Goal: Transaction & Acquisition: Purchase product/service

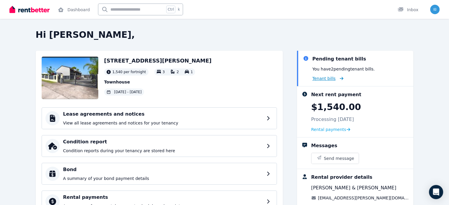
click at [332, 80] on span "Tenant bills" at bounding box center [323, 79] width 23 height 6
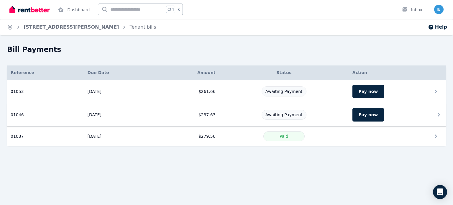
drag, startPoint x: 78, startPoint y: 114, endPoint x: 139, endPoint y: 113, distance: 61.1
click at [139, 113] on td "[DATE]" at bounding box center [120, 114] width 72 height 23
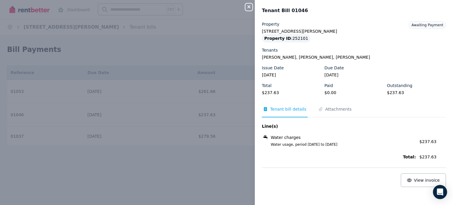
click at [130, 58] on div "Close panel Tenant Bill 01046 Property [STREET_ADDRESS][PERSON_NAME] Property I…" at bounding box center [226, 102] width 453 height 205
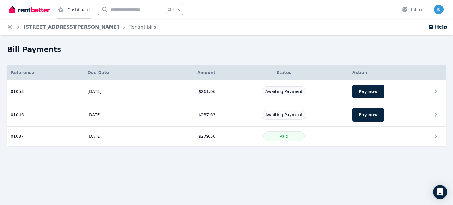
click at [66, 12] on link "Dashboard" at bounding box center [74, 9] width 34 height 19
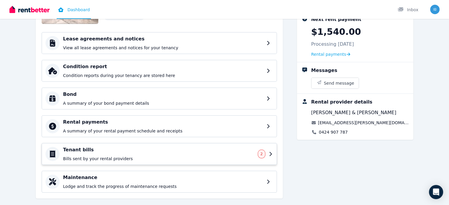
scroll to position [84, 0]
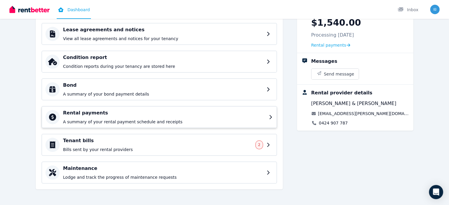
click at [110, 119] on p "A summary of your rental payment schedule and receipts" at bounding box center [164, 122] width 202 height 6
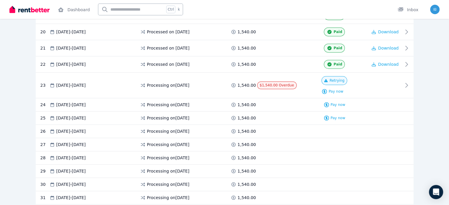
scroll to position [443, 0]
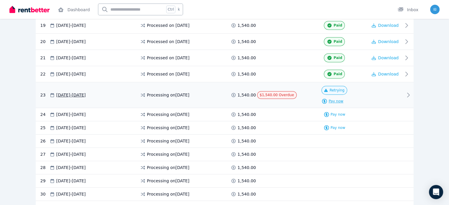
click at [343, 99] on span "Pay now" at bounding box center [336, 101] width 15 height 5
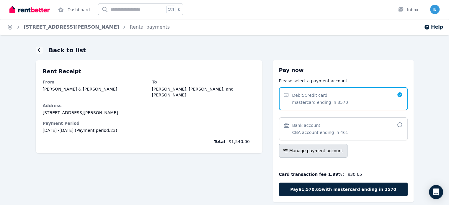
click at [333, 152] on span "Manage payment account" at bounding box center [316, 151] width 54 height 6
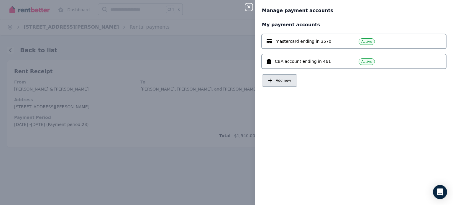
click at [283, 79] on span "Add new" at bounding box center [283, 80] width 15 height 5
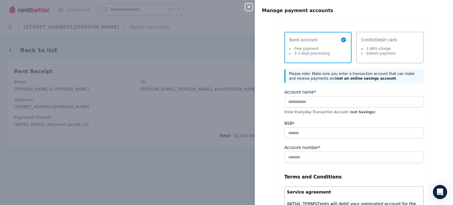
click at [182, 89] on div "Close panel Manage payment accounts Select a payment method Bank account Free p…" at bounding box center [226, 102] width 453 height 205
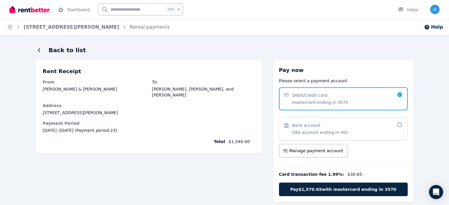
click at [338, 127] on div "Bank account" at bounding box center [320, 126] width 56 height 6
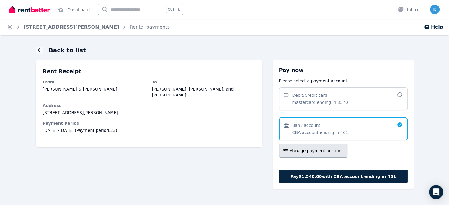
click at [323, 153] on span "Manage payment account" at bounding box center [316, 151] width 54 height 6
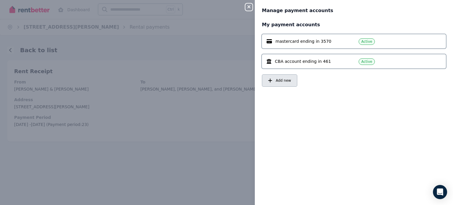
click at [285, 82] on span "Add new" at bounding box center [283, 80] width 15 height 5
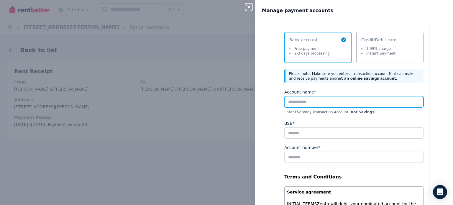
click at [298, 104] on input "Account name*" at bounding box center [354, 101] width 139 height 11
click at [308, 100] on input "Account name*" at bounding box center [354, 101] width 139 height 11
paste input "**********"
type input "**********"
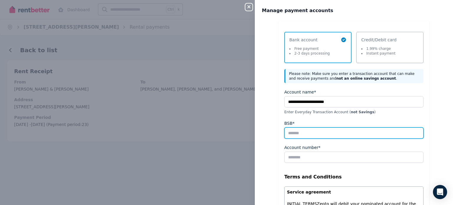
click at [306, 128] on input "BSB*" at bounding box center [354, 133] width 139 height 11
paste input "******"
type input "******"
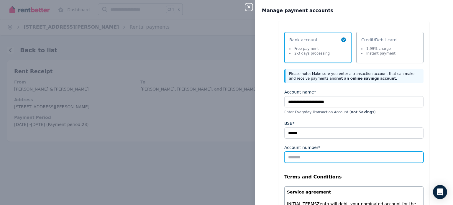
click at [299, 156] on input "Account number*" at bounding box center [354, 157] width 139 height 11
paste input "******"
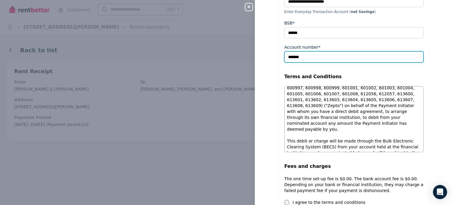
scroll to position [148, 0]
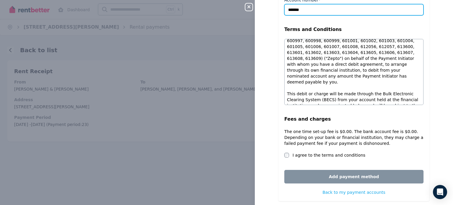
type input "******"
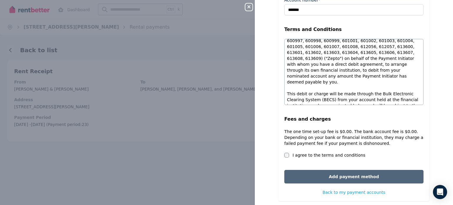
click at [332, 180] on button "Add payment method" at bounding box center [354, 177] width 139 height 14
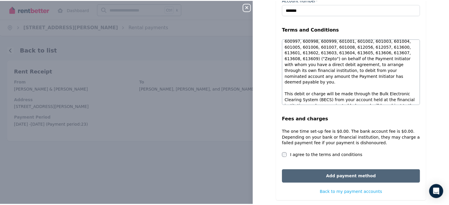
scroll to position [0, 0]
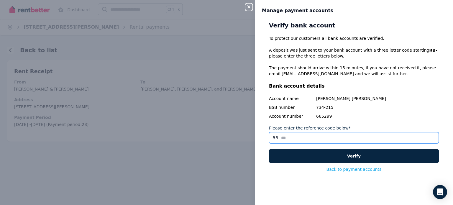
click at [309, 139] on input "Please enter the reference code below*" at bounding box center [354, 137] width 170 height 11
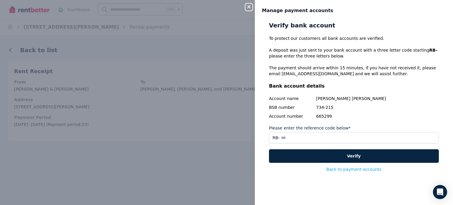
click at [371, 123] on div "Verify bank account To protect our customers all bank accounts are verified. A …" at bounding box center [354, 96] width 170 height 151
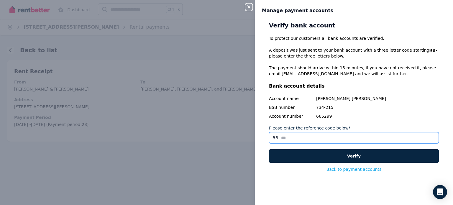
click at [337, 138] on input "Please enter the reference code below*" at bounding box center [354, 137] width 170 height 11
click at [363, 138] on input "Please enter the reference code below*" at bounding box center [354, 137] width 170 height 11
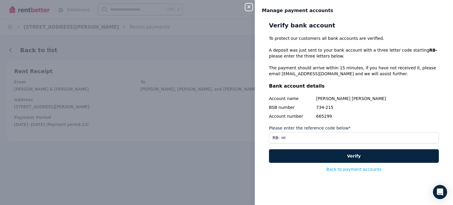
click at [361, 122] on div "Verify bank account To protect our customers all bank accounts are verified. A …" at bounding box center [354, 96] width 170 height 151
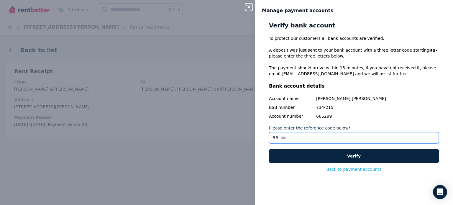
click at [302, 140] on input "Please enter the reference code below*" at bounding box center [354, 137] width 170 height 11
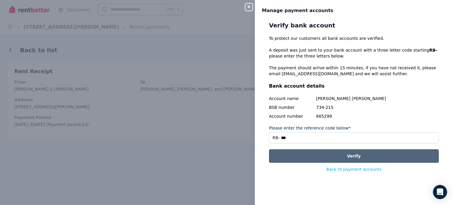
click at [306, 151] on button "Verify" at bounding box center [354, 156] width 170 height 14
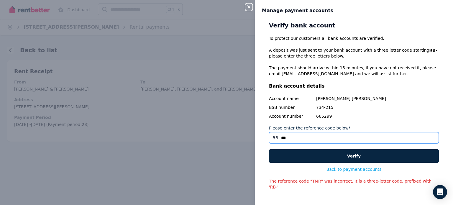
click at [335, 140] on input "***" at bounding box center [354, 137] width 170 height 11
type input "***"
drag, startPoint x: 298, startPoint y: 138, endPoint x: 276, endPoint y: 132, distance: 23.2
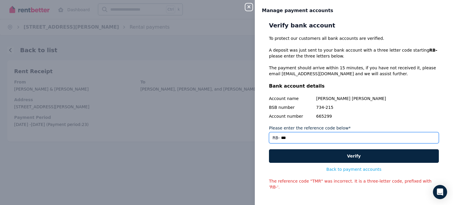
click at [276, 133] on input "***" at bounding box center [354, 137] width 170 height 11
drag, startPoint x: 285, startPoint y: 141, endPoint x: 282, endPoint y: 140, distance: 3.1
click at [284, 141] on input "Please enter the reference code below*" at bounding box center [354, 137] width 170 height 11
click at [272, 136] on input "Please enter the reference code below*" at bounding box center [354, 137] width 170 height 11
click at [269, 137] on input "Please enter the reference code below*" at bounding box center [354, 137] width 170 height 11
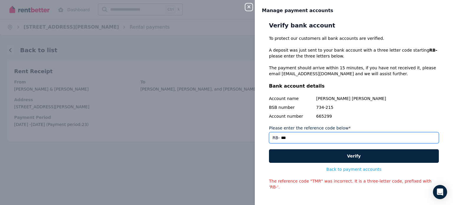
type input "***"
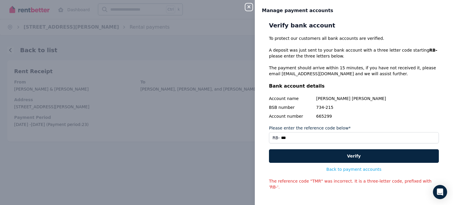
click at [304, 149] on div "Verify bank account To protect our customers all bank accounts are verified. A …" at bounding box center [354, 105] width 170 height 169
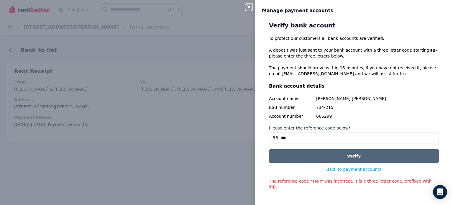
click at [310, 156] on button "Verify" at bounding box center [354, 156] width 170 height 14
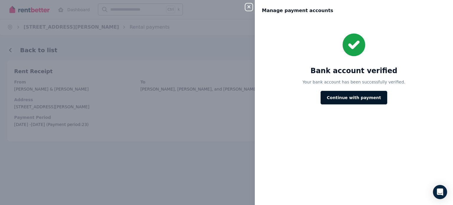
click at [352, 98] on button "Continue with payment" at bounding box center [354, 98] width 67 height 14
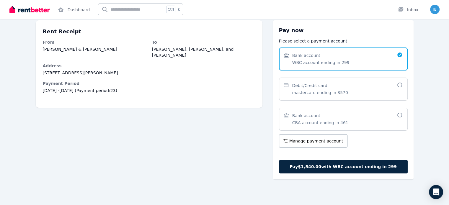
scroll to position [40, 0]
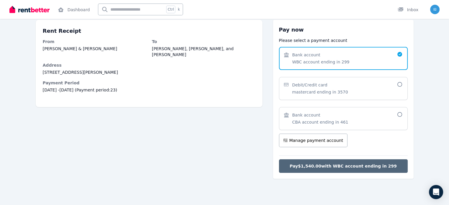
click at [326, 165] on span "Pay $1,540.00 with WBC account ending in 299" at bounding box center [343, 166] width 107 height 6
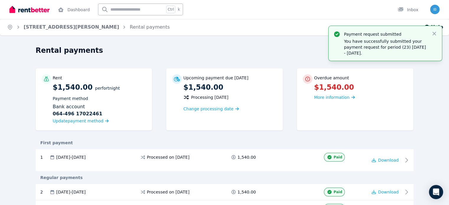
click at [378, 91] on p "$1,540.00" at bounding box center [361, 87] width 94 height 9
click at [350, 95] on span "More information" at bounding box center [331, 97] width 35 height 5
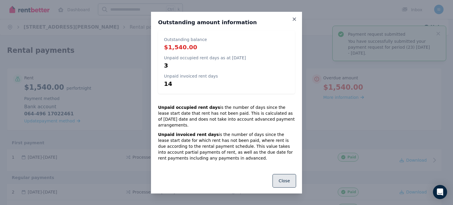
click at [284, 177] on button "Close" at bounding box center [285, 181] width 24 height 14
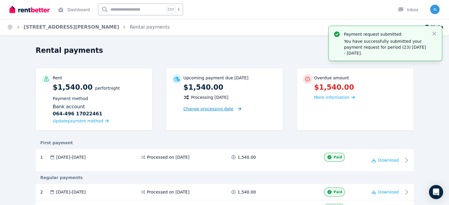
click at [218, 108] on span "Change processing date" at bounding box center [208, 109] width 50 height 6
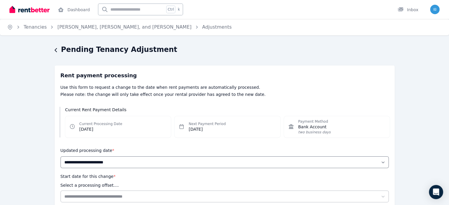
click at [58, 48] on div "Pending Tenancy Adjustment" at bounding box center [223, 50] width 337 height 11
click at [55, 52] on icon "button" at bounding box center [56, 50] width 3 height 5
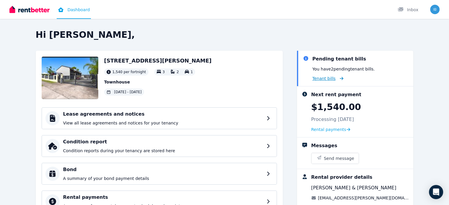
click at [334, 78] on span "Tenant bills" at bounding box center [323, 79] width 23 height 6
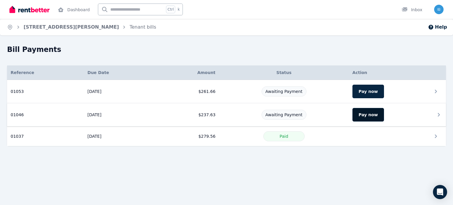
click at [359, 112] on button "Pay now" at bounding box center [369, 115] width 32 height 14
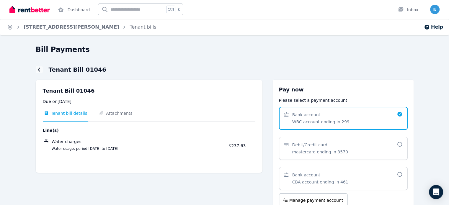
scroll to position [30, 0]
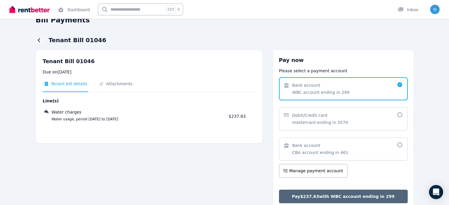
click at [332, 195] on span "Pay $237.63 with WBC account ending in 299" at bounding box center [343, 197] width 103 height 6
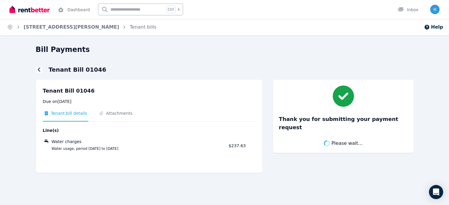
scroll to position [0, 0]
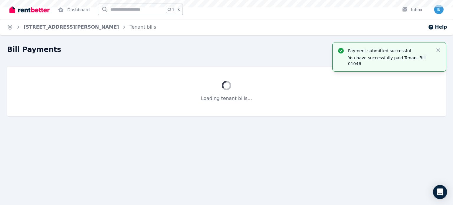
click at [12, 71] on div "Loading tenant bills..." at bounding box center [226, 92] width 439 height 50
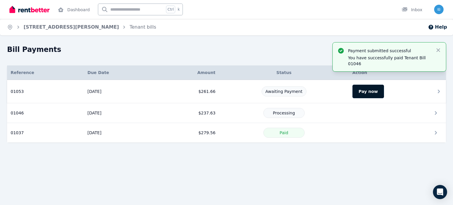
click at [370, 97] on button "Pay now" at bounding box center [369, 92] width 32 height 14
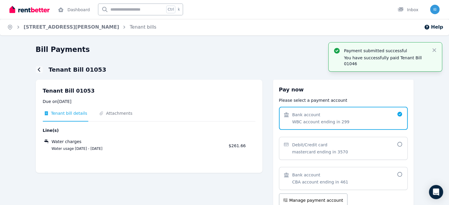
click at [339, 119] on span "WBC account ending in 299" at bounding box center [320, 122] width 57 height 6
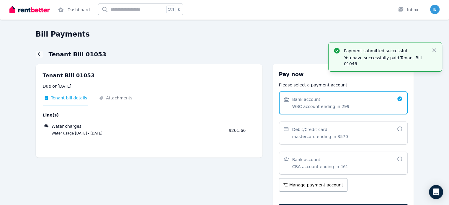
scroll to position [30, 0]
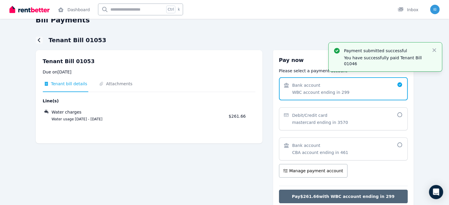
click at [331, 194] on span "Pay $261.66 with WBC account ending in 299" at bounding box center [343, 197] width 103 height 6
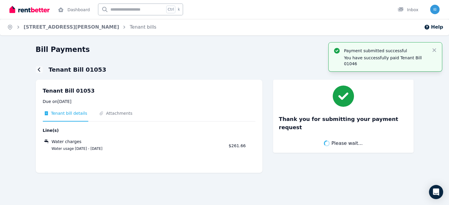
scroll to position [0, 0]
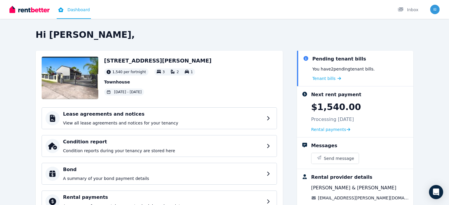
scroll to position [30, 0]
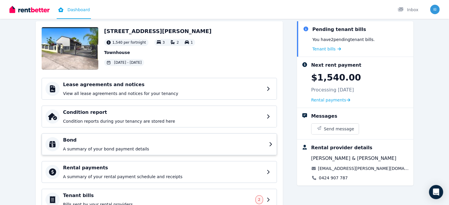
click at [144, 139] on h4 "Bond" at bounding box center [164, 140] width 202 height 7
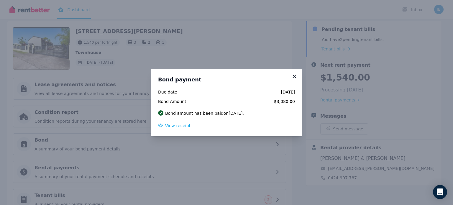
click at [294, 76] on icon at bounding box center [294, 76] width 3 height 3
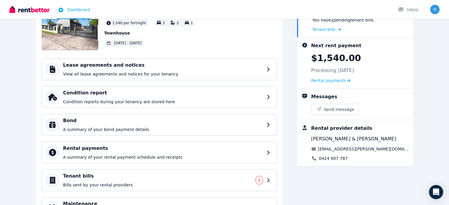
scroll to position [59, 0]
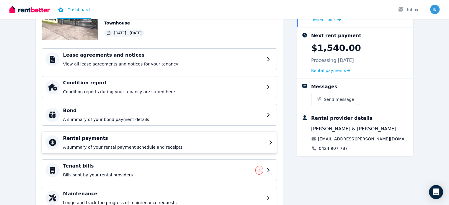
click at [108, 142] on div "Rental payments A summary of your rental payment schedule and receipts" at bounding box center [164, 142] width 202 height 15
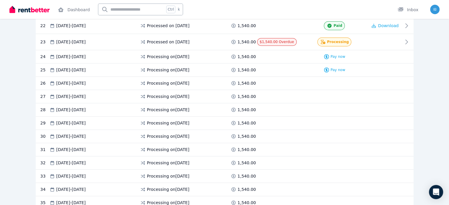
scroll to position [472, 0]
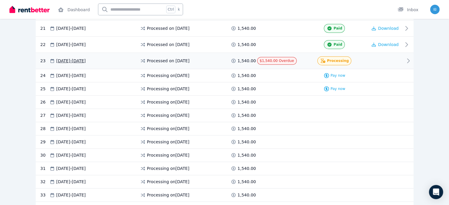
click at [349, 58] on span "Processing" at bounding box center [338, 60] width 22 height 5
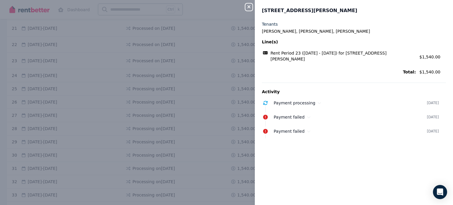
click at [206, 39] on div "Close panel [STREET_ADDRESS][PERSON_NAME] Tenants [PERSON_NAME], [PERSON_NAME],…" at bounding box center [226, 102] width 453 height 205
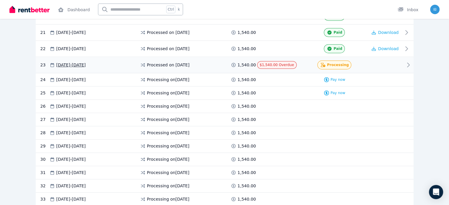
scroll to position [384, 0]
